Goal: Information Seeking & Learning: Check status

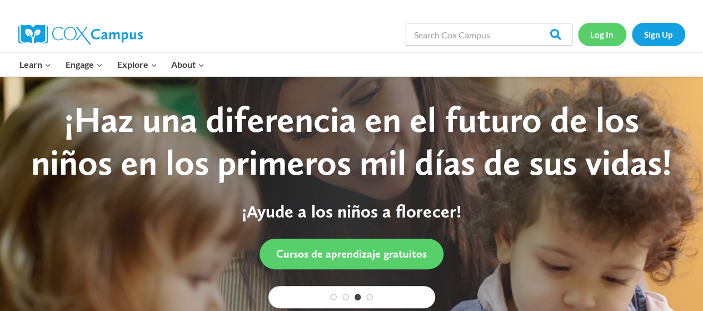
click at [604, 34] on link "Log In" at bounding box center [602, 34] width 48 height 23
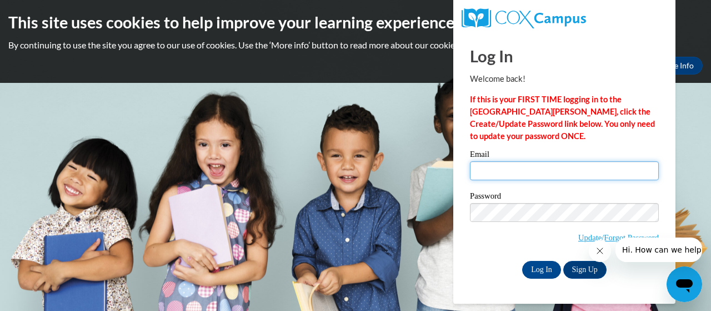
type input "tiffany2137@yahoo.com"
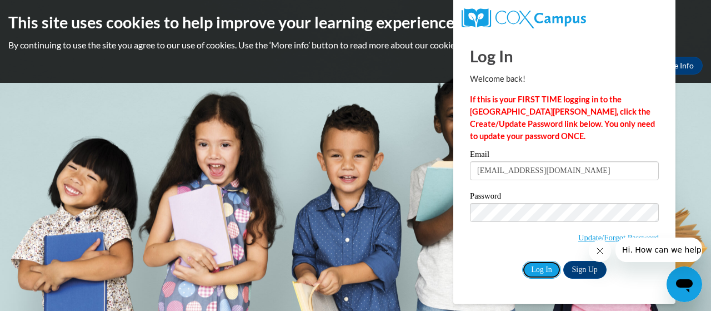
click at [542, 263] on input "Log In" at bounding box center [541, 270] width 39 height 18
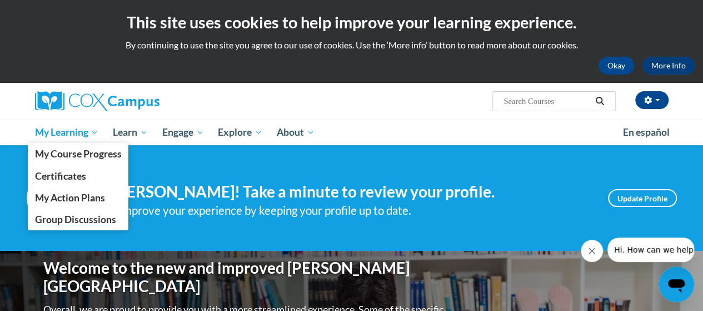
click at [92, 138] on span "My Learning" at bounding box center [66, 132] width 64 height 13
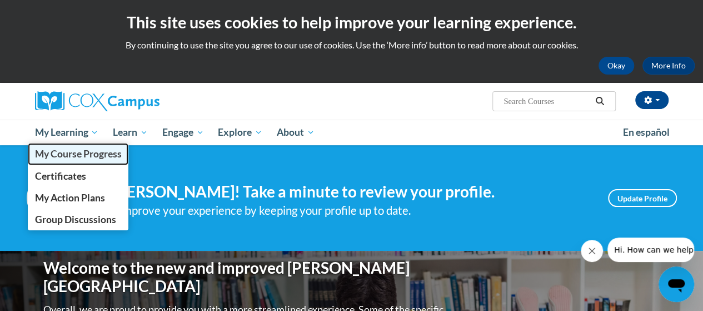
click at [83, 156] on span "My Course Progress" at bounding box center [77, 154] width 87 height 12
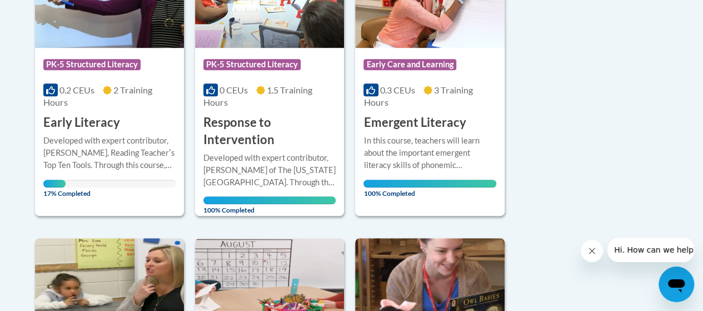
scroll to position [357, 0]
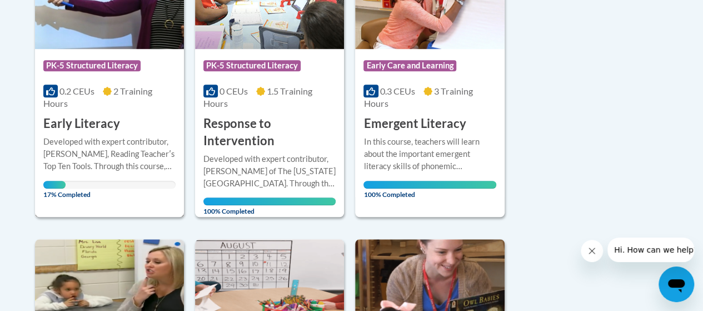
click at [73, 132] on div "More Info Open Developed with expert contributor, Dr. Deborah Glaser, Reading T…" at bounding box center [109, 164] width 149 height 64
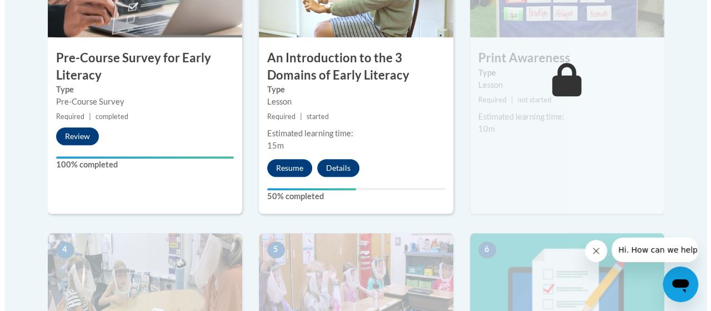
scroll to position [466, 0]
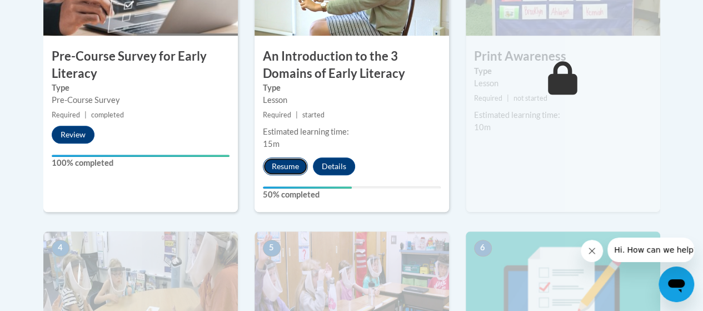
click at [277, 170] on button "Resume" at bounding box center [285, 166] width 45 height 18
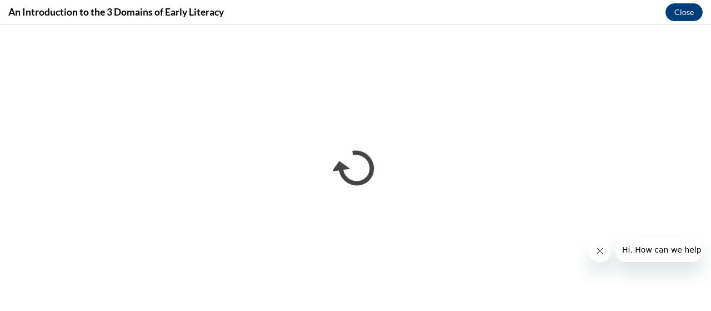
scroll to position [0, 0]
click at [598, 256] on button "Close message from company" at bounding box center [600, 251] width 22 height 22
